Goal: Navigation & Orientation: Find specific page/section

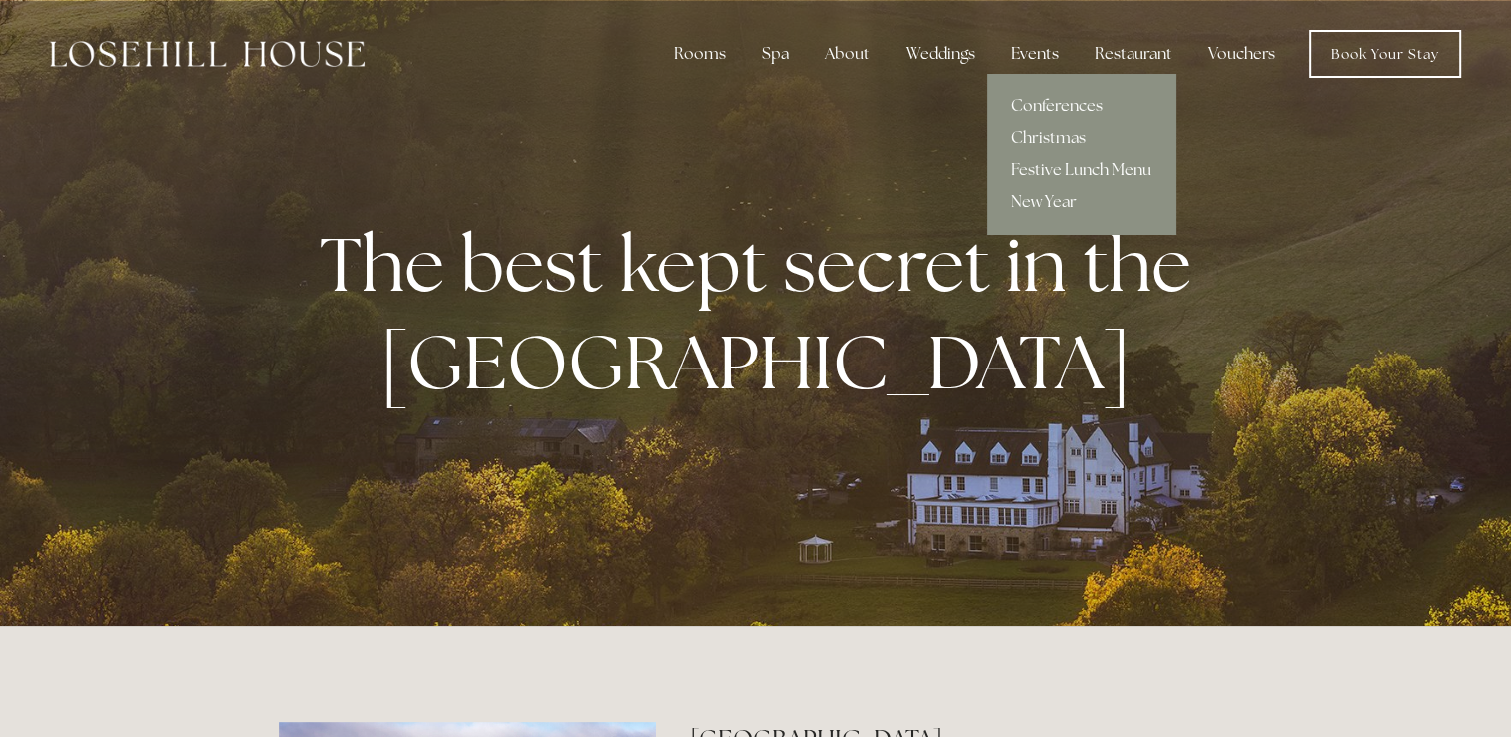
click at [1048, 50] on div "Events" at bounding box center [1035, 54] width 80 height 40
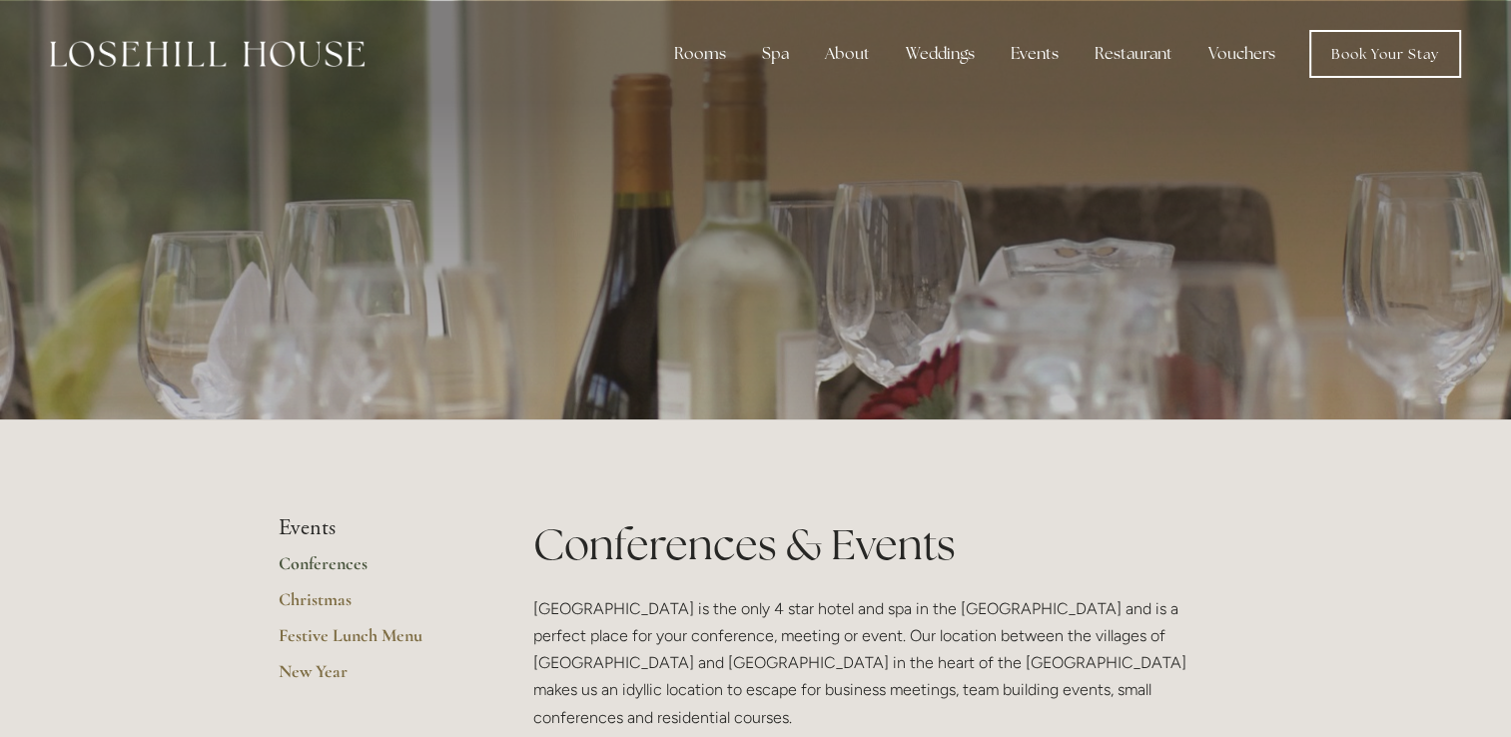
click at [345, 563] on link "Conferences" at bounding box center [374, 570] width 191 height 36
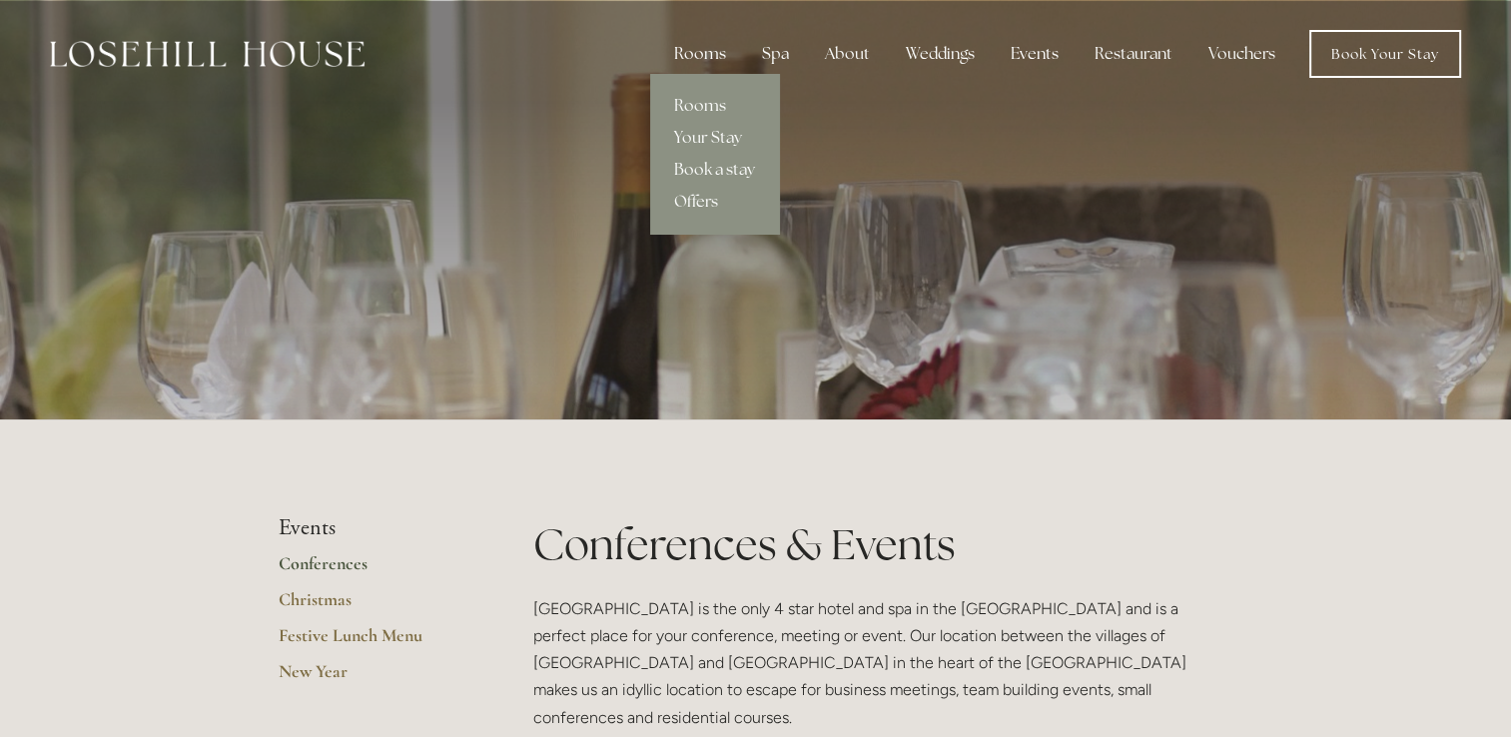
click at [718, 59] on div "Rooms" at bounding box center [700, 54] width 84 height 40
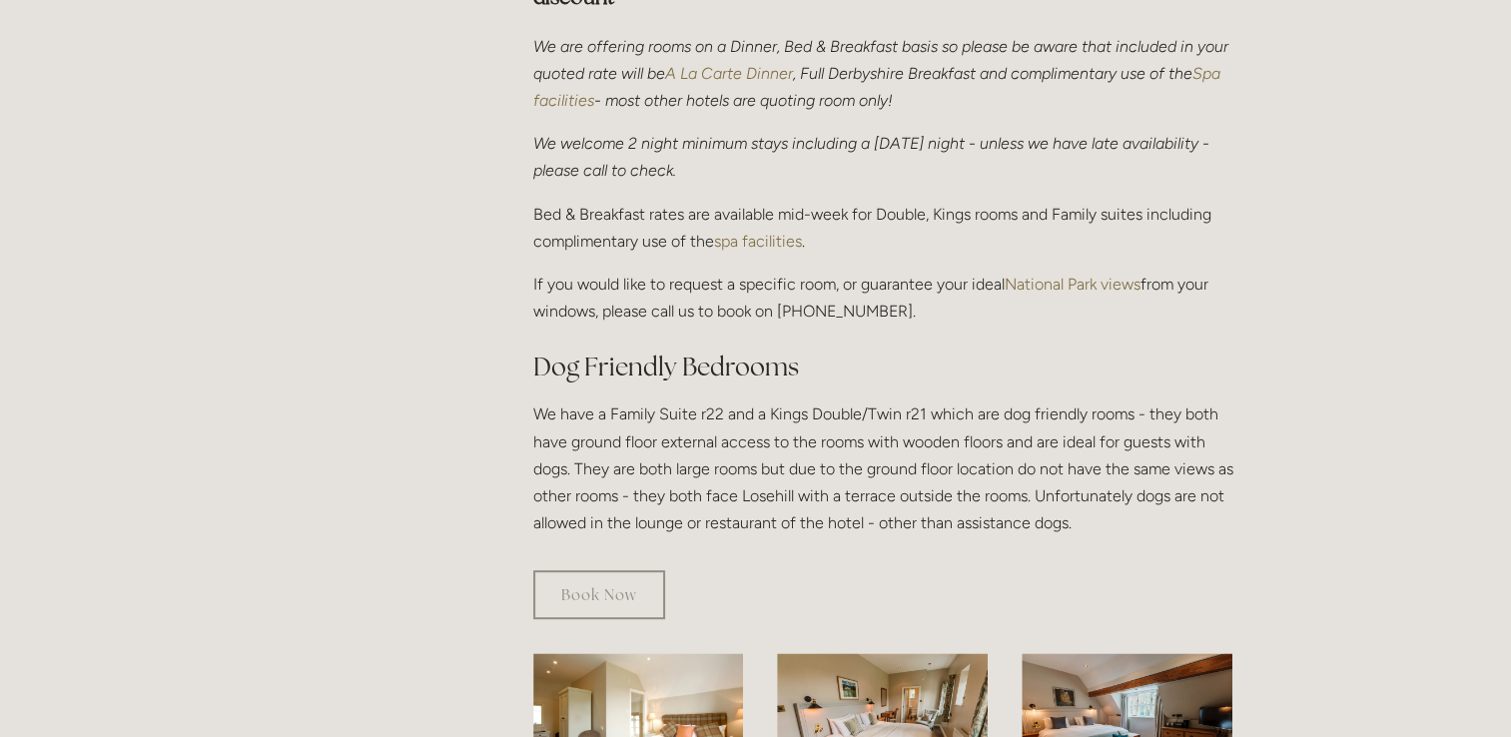
scroll to position [699, 0]
